Goal: Check status: Check status

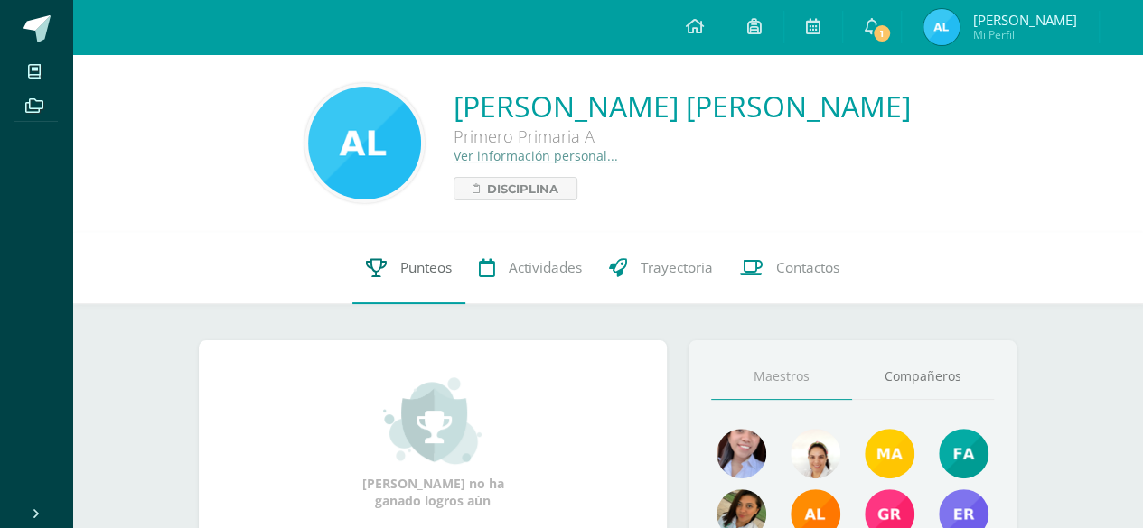
click at [425, 268] on span "Punteos" at bounding box center [425, 267] width 51 height 19
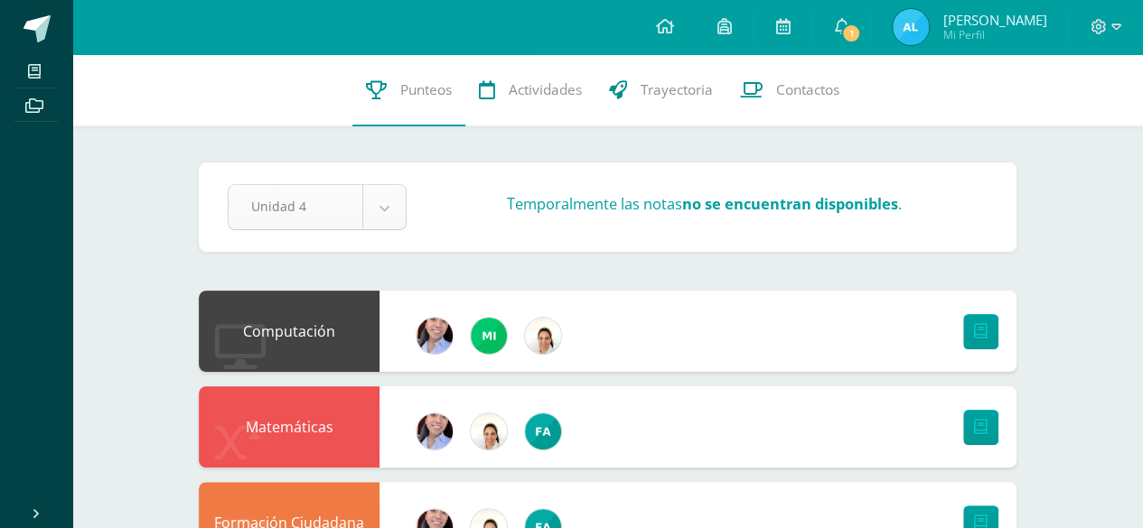
select select "Unidad 3"
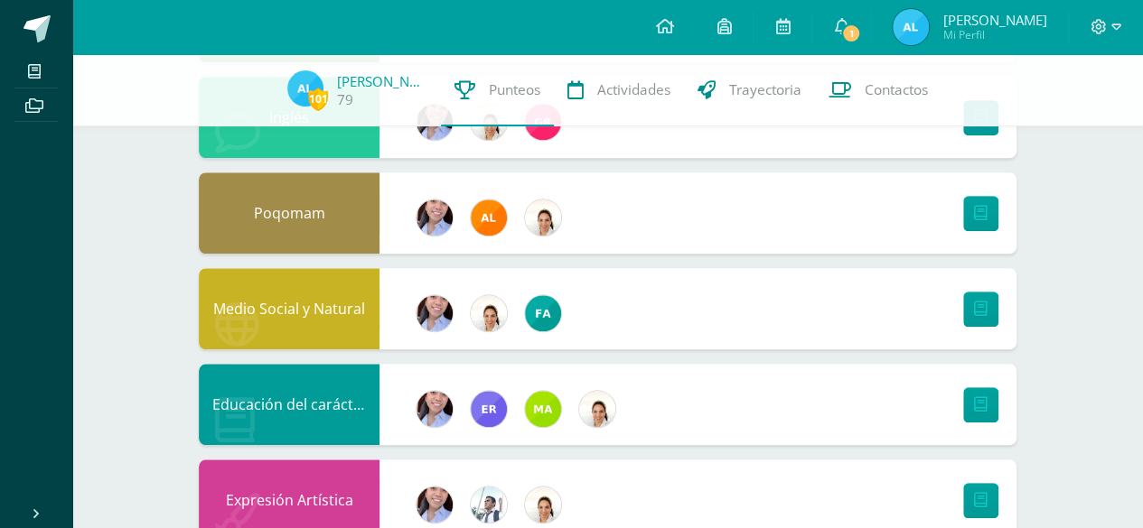
scroll to position [733, 0]
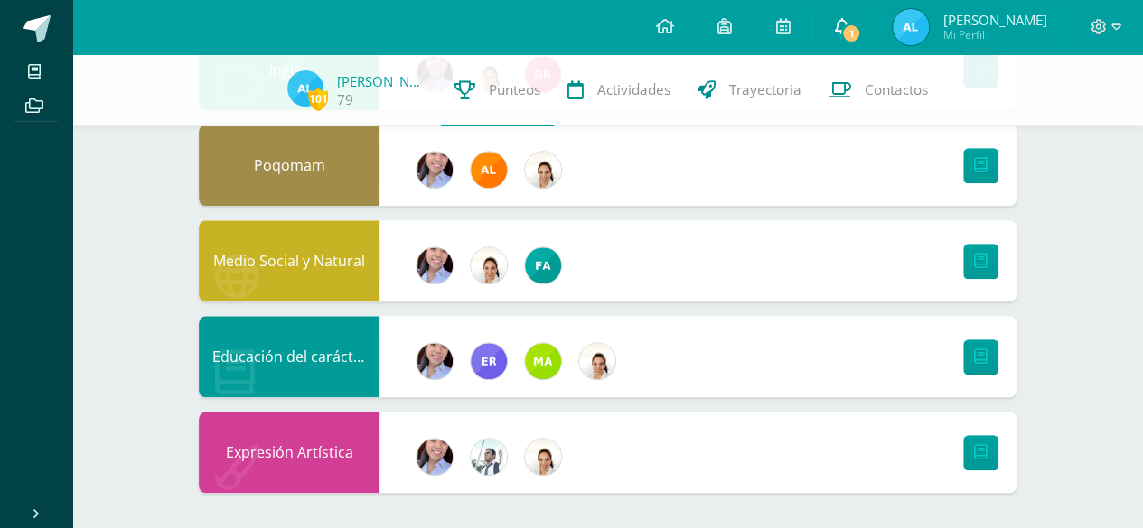
click at [830, 24] on link "1" at bounding box center [841, 27] width 58 height 54
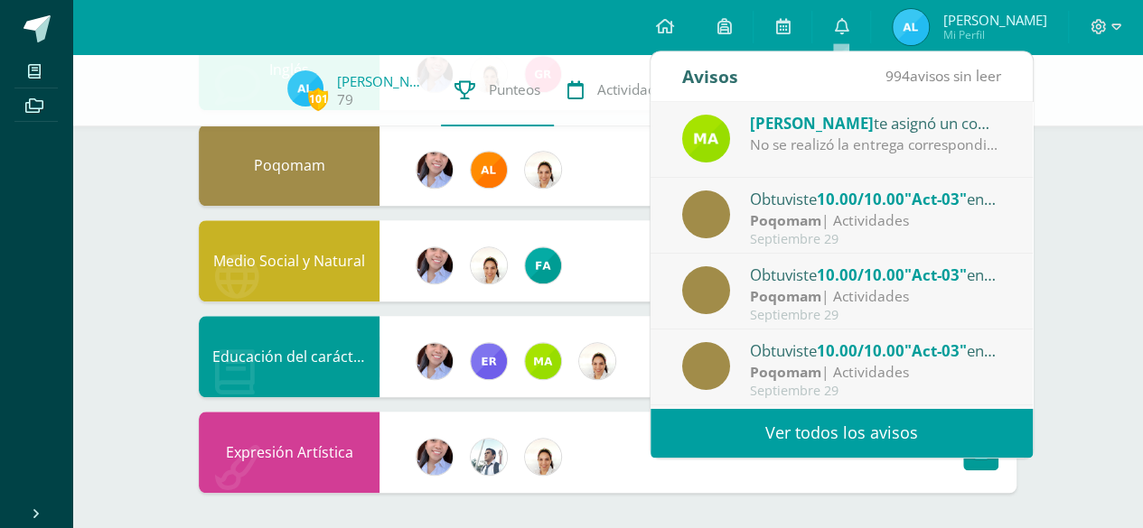
click at [886, 434] on link "Ver todos los avisos" at bounding box center [841, 433] width 382 height 50
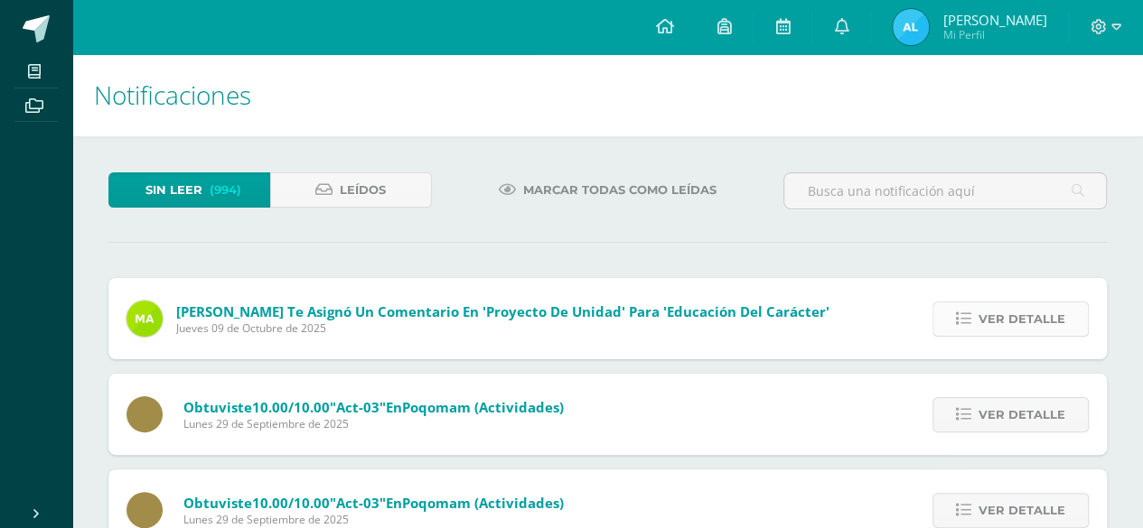
click at [1026, 313] on span "Ver detalle" at bounding box center [1021, 319] width 87 height 33
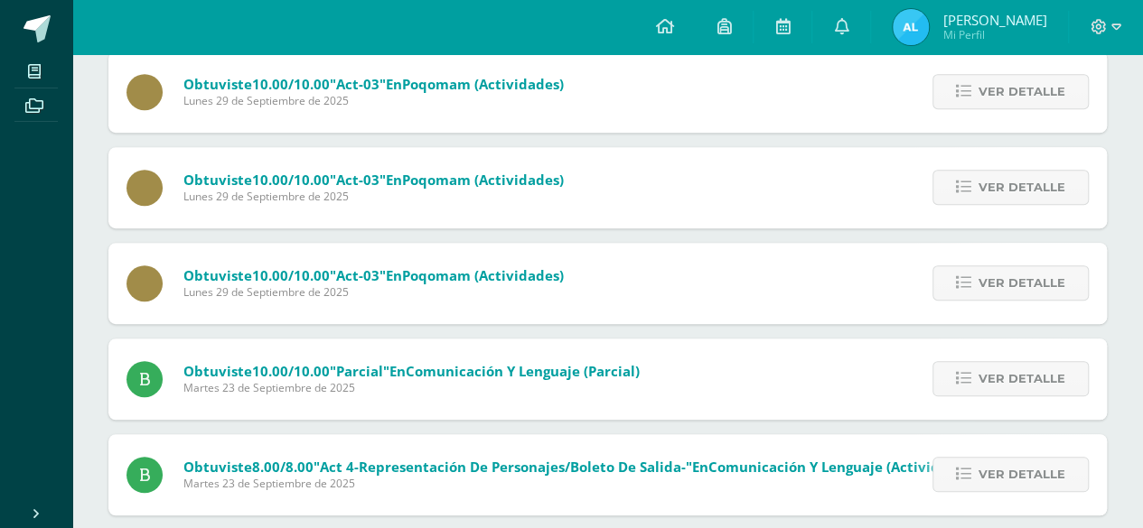
scroll to position [361, 0]
